Goal: Check status: Check status

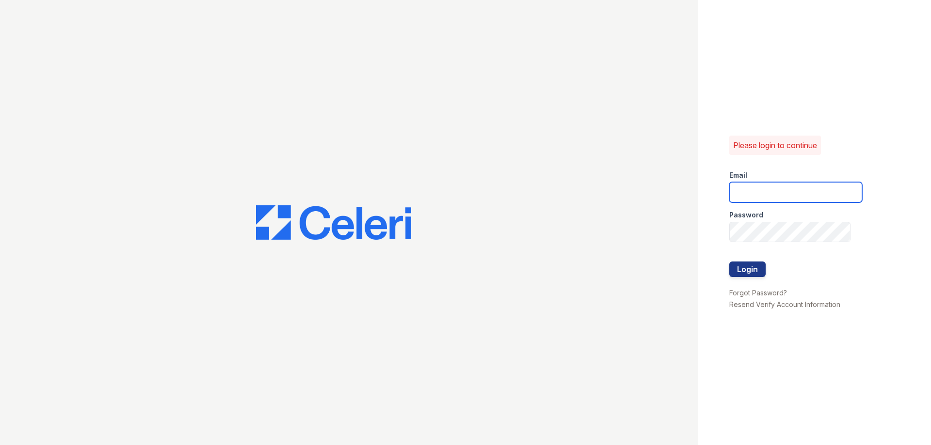
click at [838, 190] on input "email" at bounding box center [795, 192] width 133 height 20
type input "[EMAIL_ADDRESS][DOMAIN_NAME]"
click at [757, 269] on button "Login" at bounding box center [747, 270] width 36 height 16
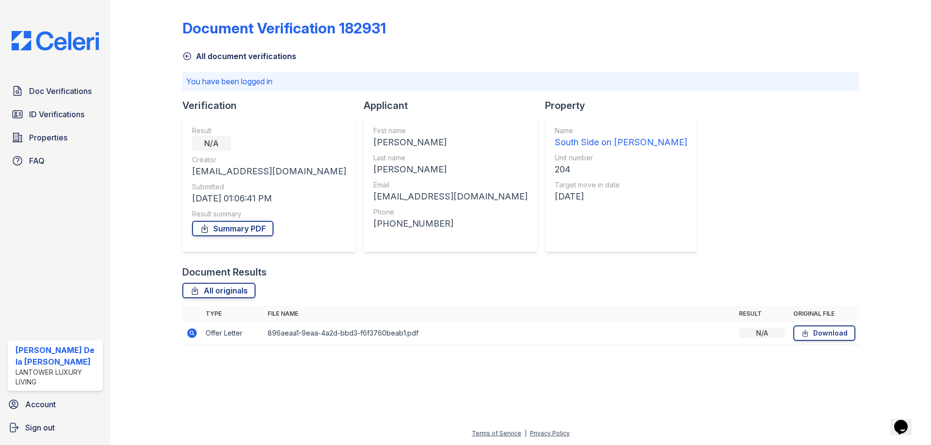
click at [193, 334] on icon at bounding box center [192, 334] width 12 height 12
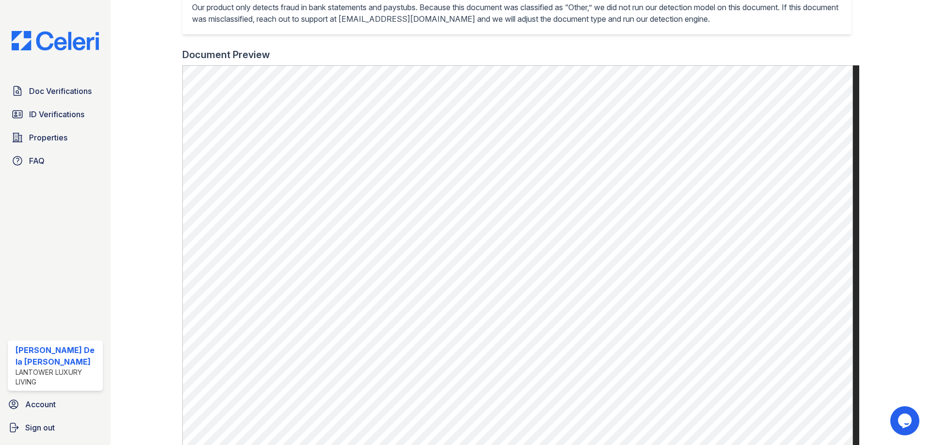
scroll to position [291, 0]
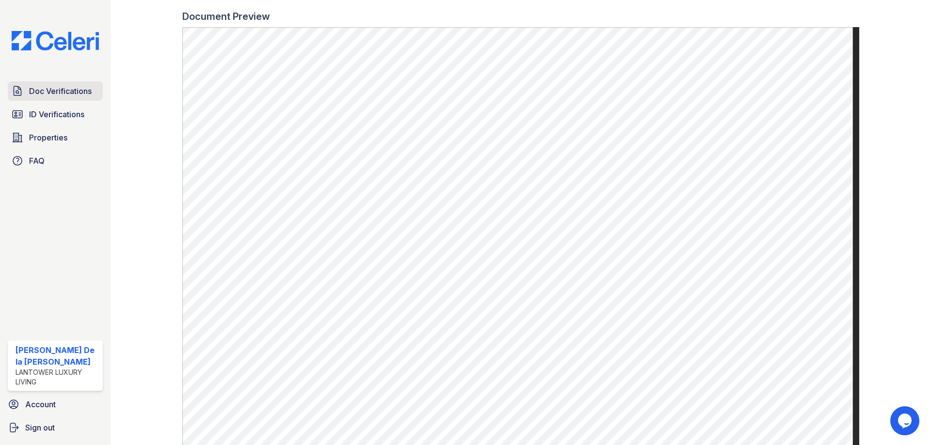
click at [64, 96] on span "Doc Verifications" at bounding box center [60, 91] width 63 height 12
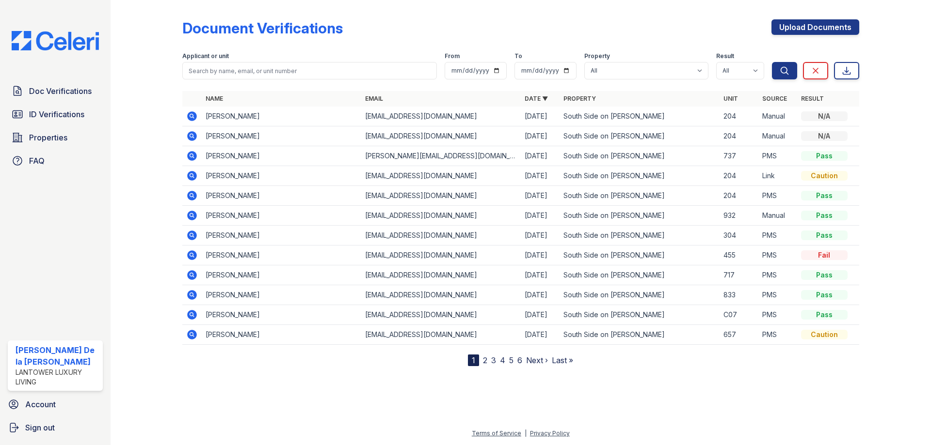
click at [194, 115] on icon at bounding box center [192, 116] width 10 height 10
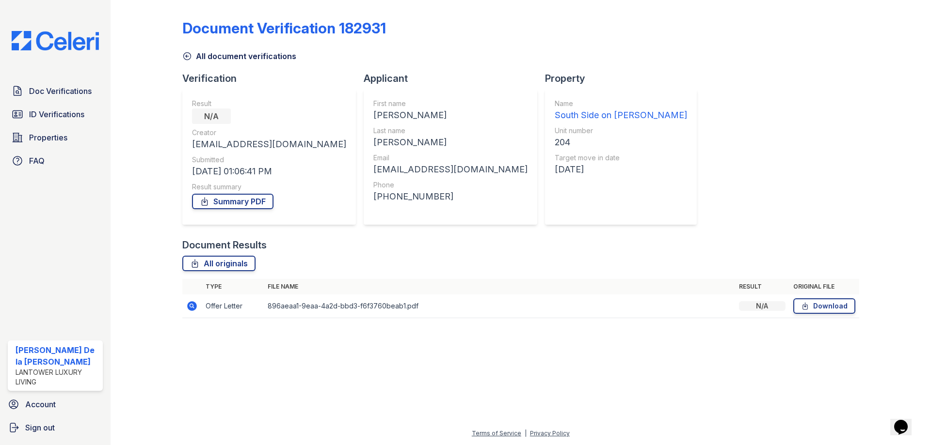
click at [189, 307] on icon at bounding box center [192, 307] width 10 height 10
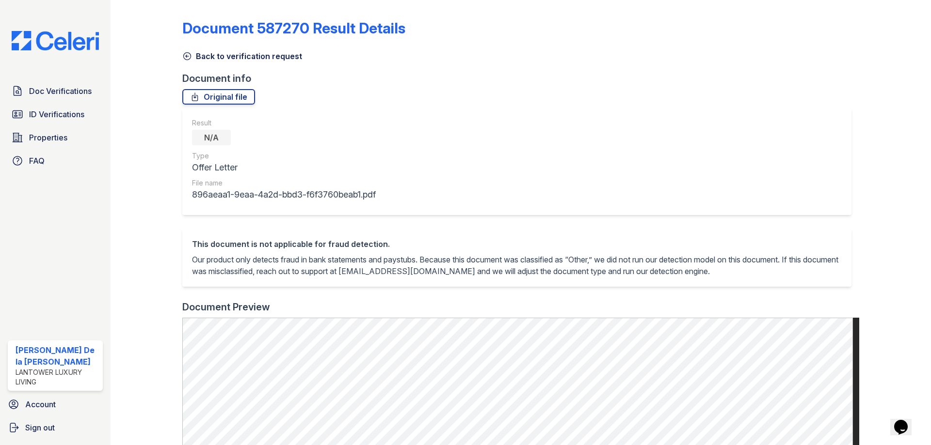
click at [186, 58] on icon at bounding box center [187, 56] width 10 height 10
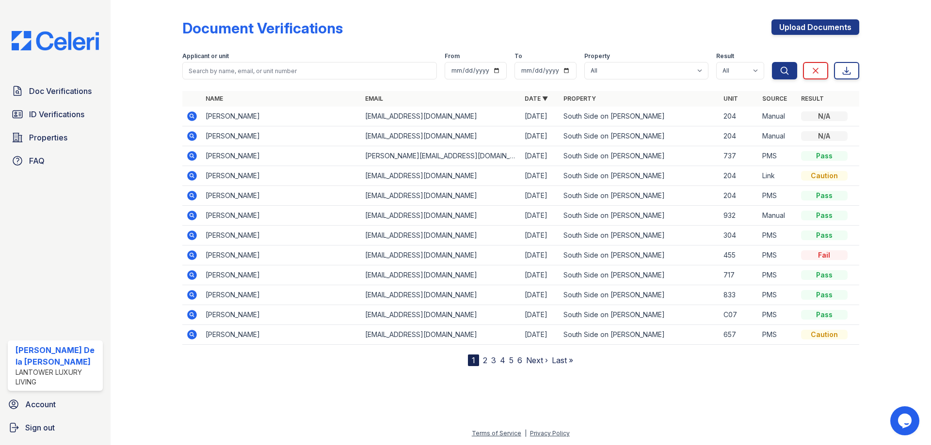
click at [193, 115] on icon at bounding box center [192, 117] width 12 height 12
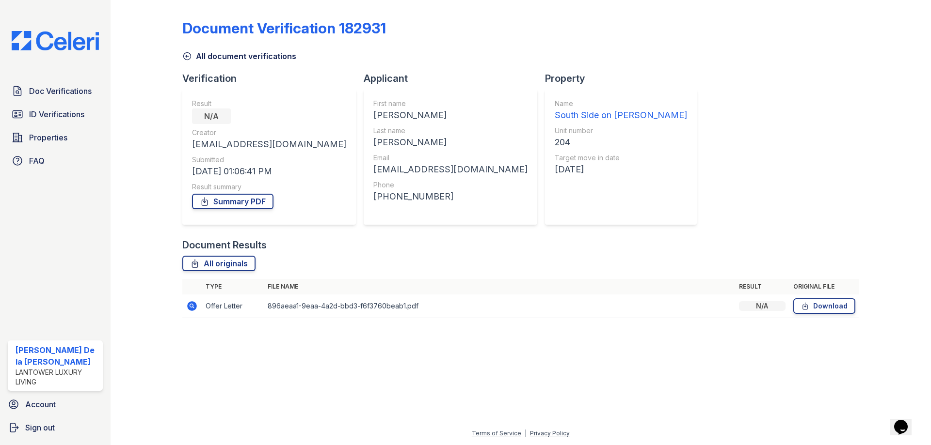
click at [195, 310] on icon at bounding box center [192, 307] width 10 height 10
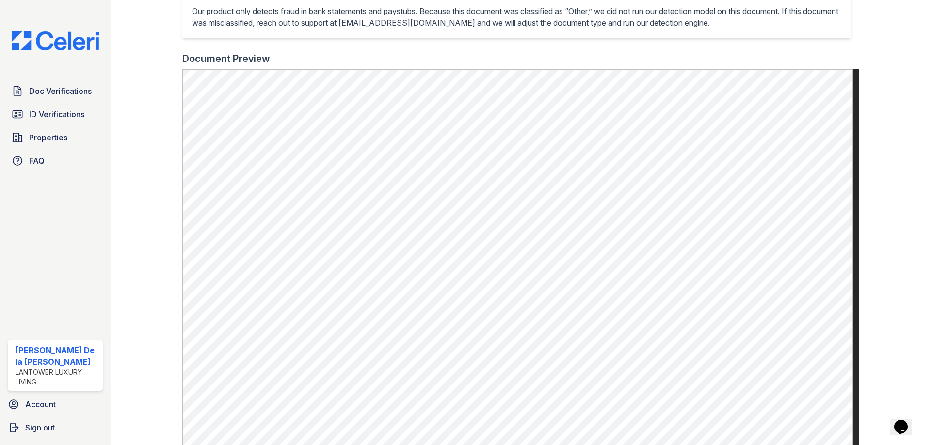
scroll to position [291, 0]
